Goal: Check status: Check status

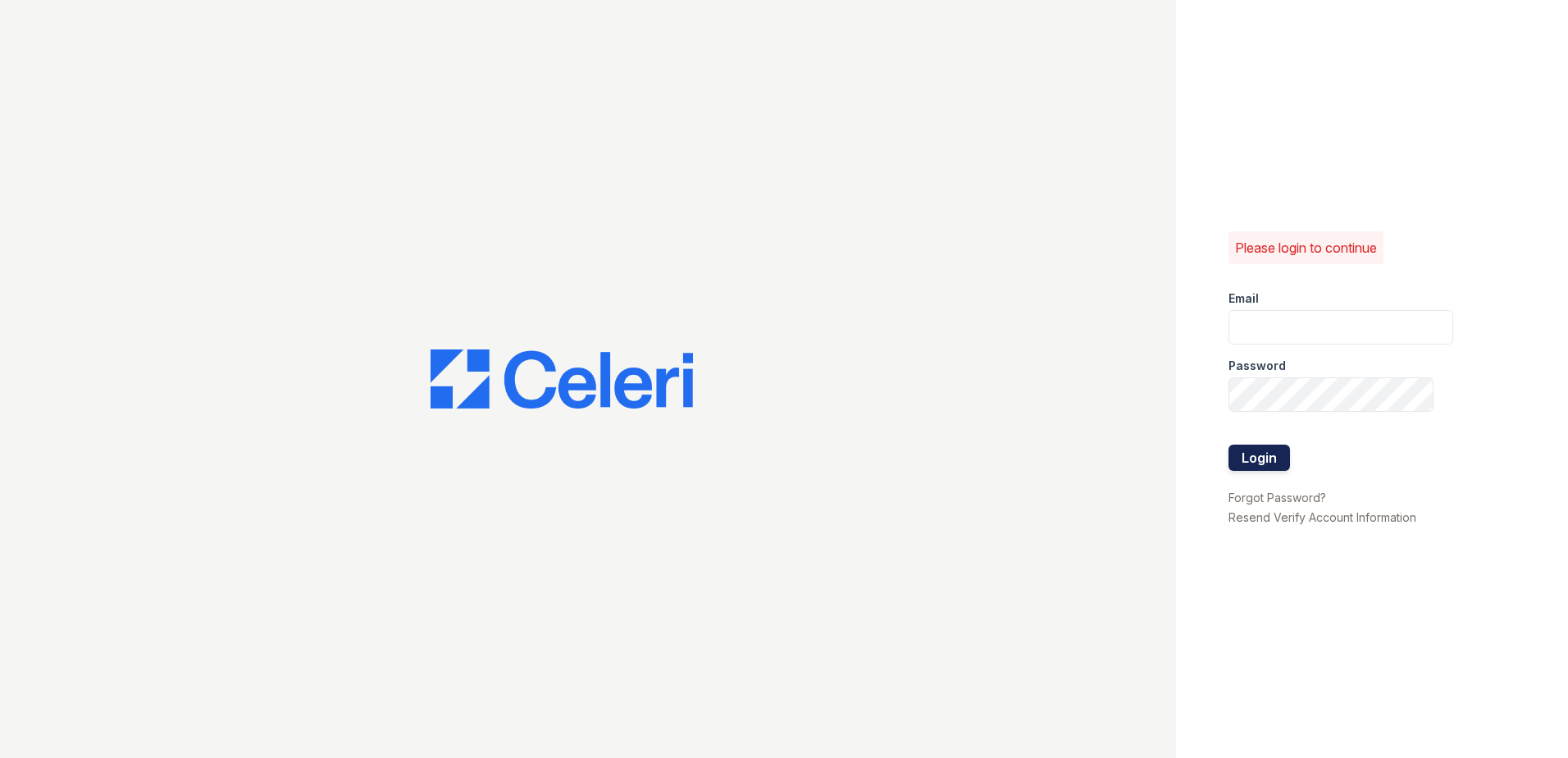
type input "[EMAIL_ADDRESS][DOMAIN_NAME]"
click at [774, 462] on button "Login" at bounding box center [1259, 457] width 61 height 26
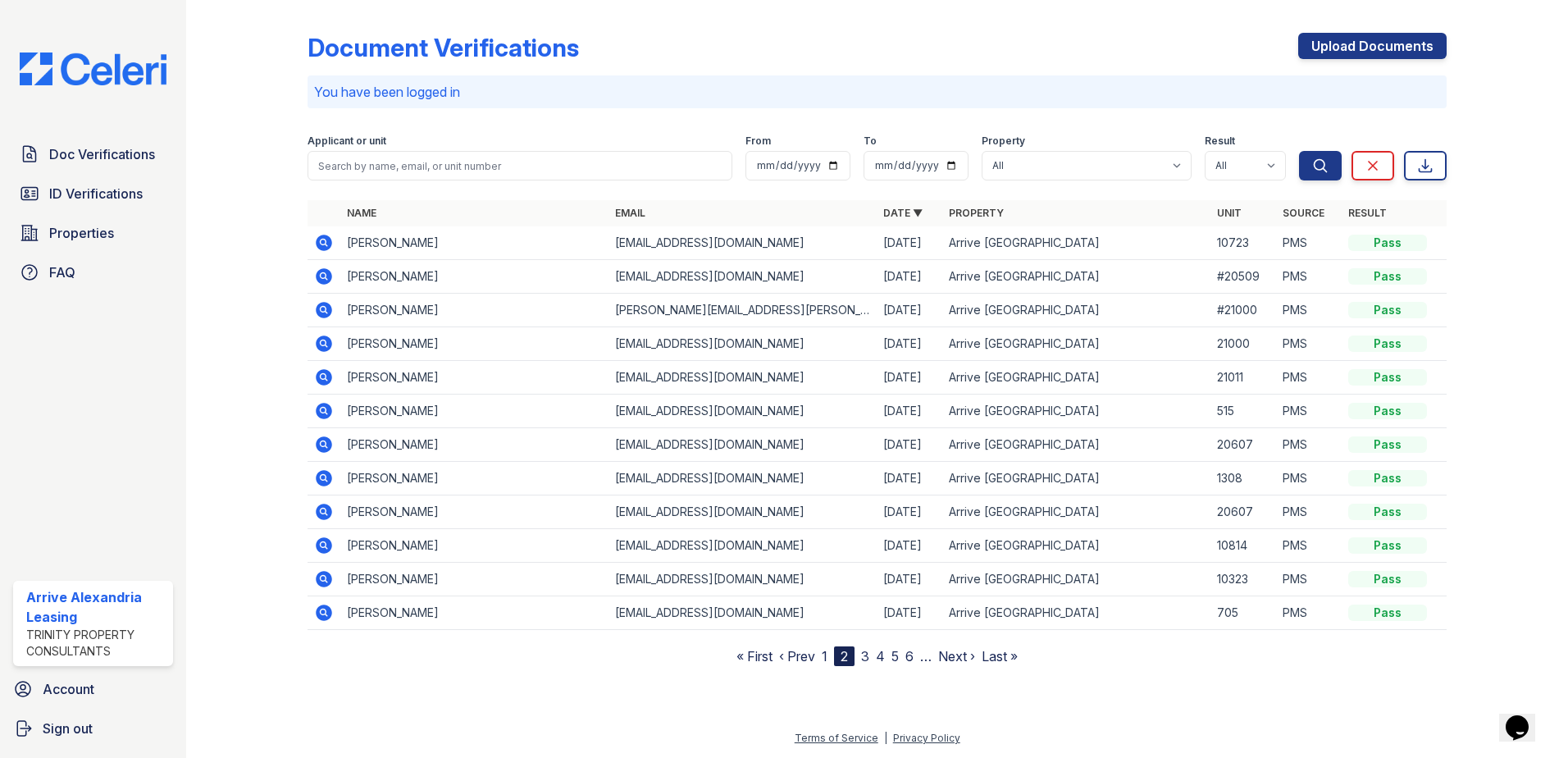
drag, startPoint x: 59, startPoint y: 184, endPoint x: 344, endPoint y: 146, distance: 287.5
click at [59, 184] on span "ID Verifications" at bounding box center [97, 194] width 94 height 20
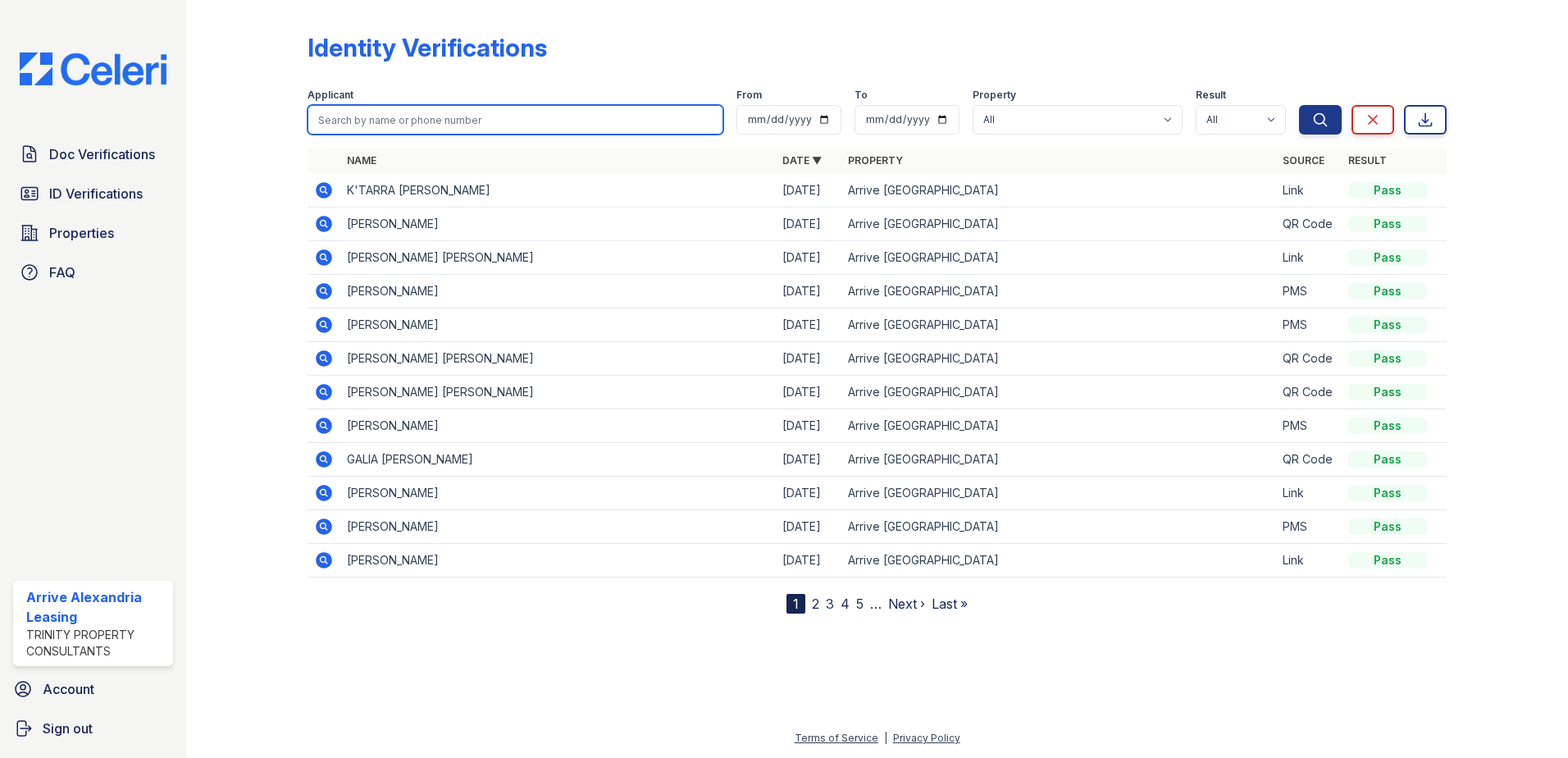
click at [370, 113] on input "search" at bounding box center [515, 119] width 416 height 30
type input "waters"
click at [1299, 105] on button "Search" at bounding box center [1320, 119] width 42 height 30
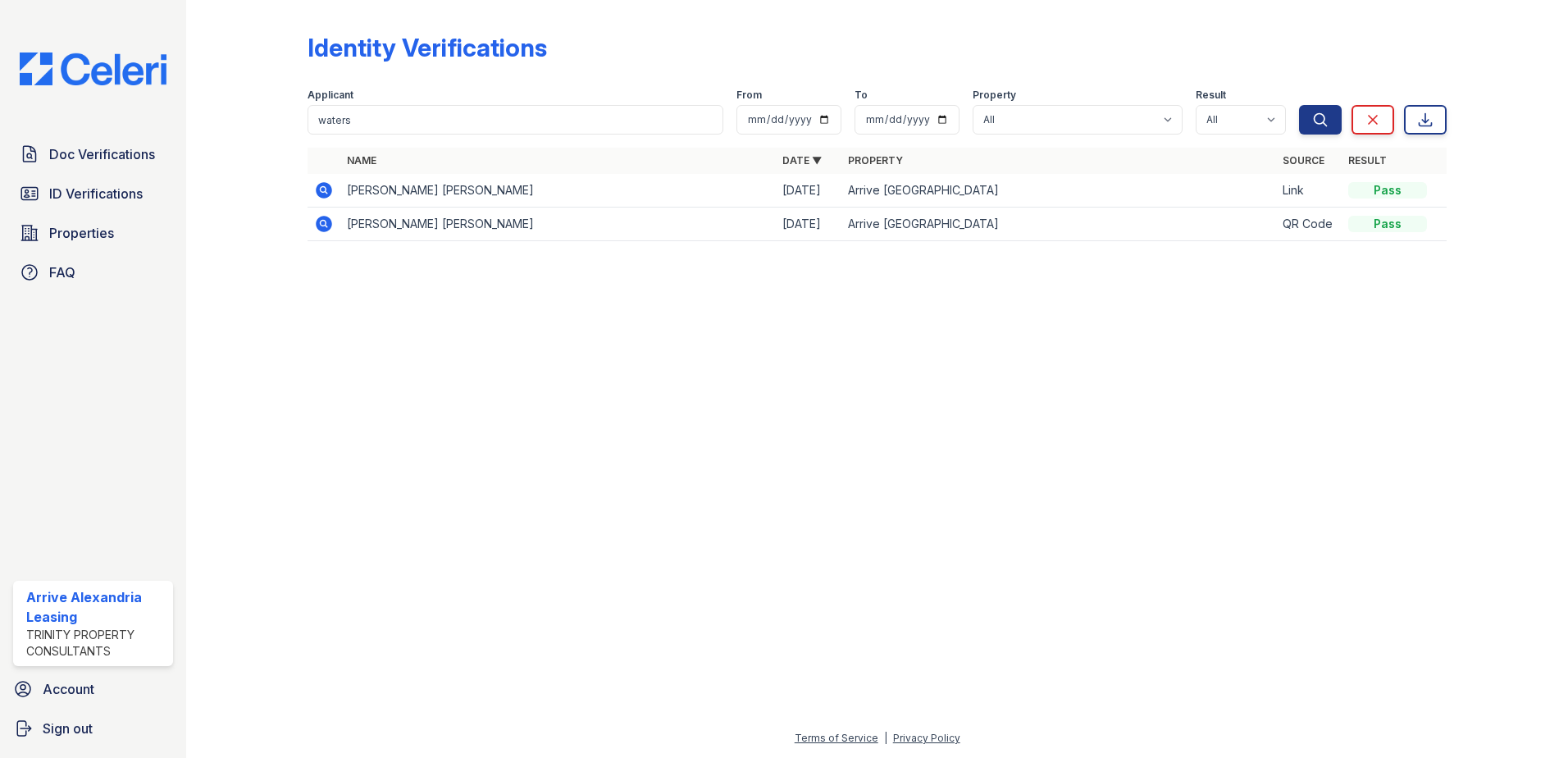
click at [311, 190] on td at bounding box center [324, 190] width 32 height 33
click at [316, 188] on icon at bounding box center [324, 190] width 20 height 20
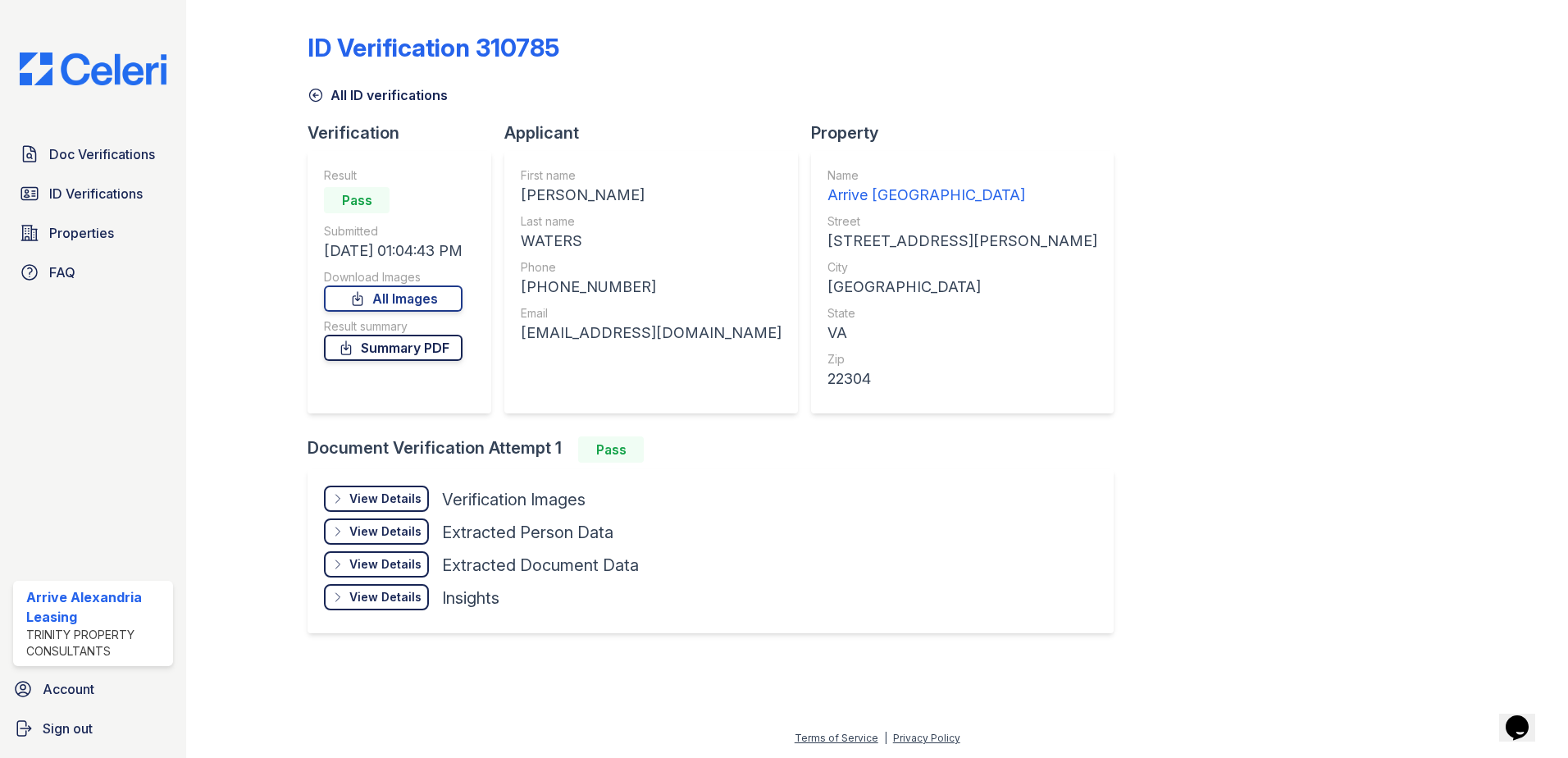
click at [427, 347] on link "Summary PDF" at bounding box center [394, 347] width 139 height 26
